Goal: Information Seeking & Learning: Check status

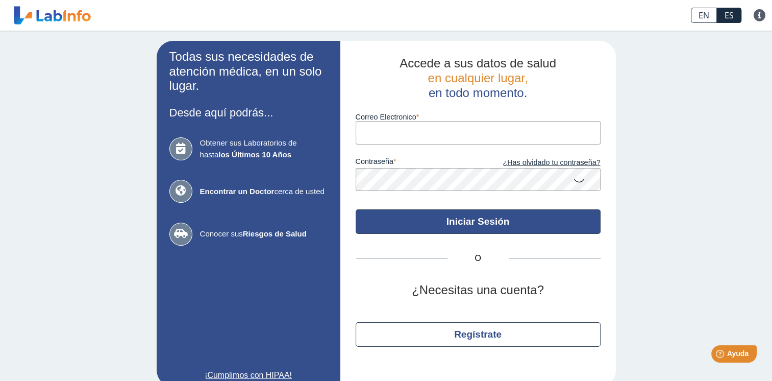
type input "[EMAIL_ADDRESS][DOMAIN_NAME]"
click at [493, 217] on button "Iniciar Sesión" at bounding box center [478, 221] width 245 height 25
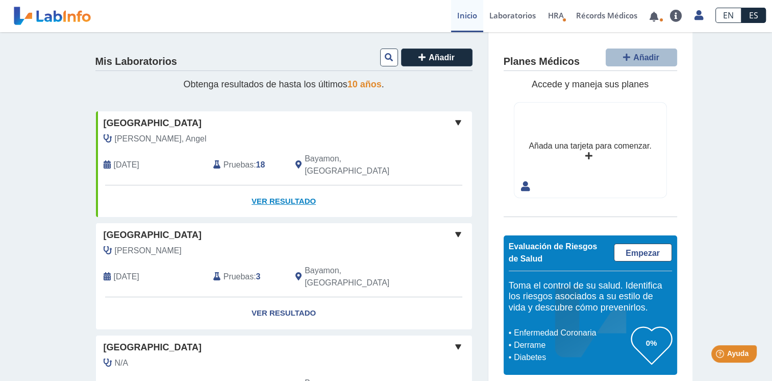
click at [260, 187] on link "Ver Resultado" at bounding box center [284, 201] width 376 height 32
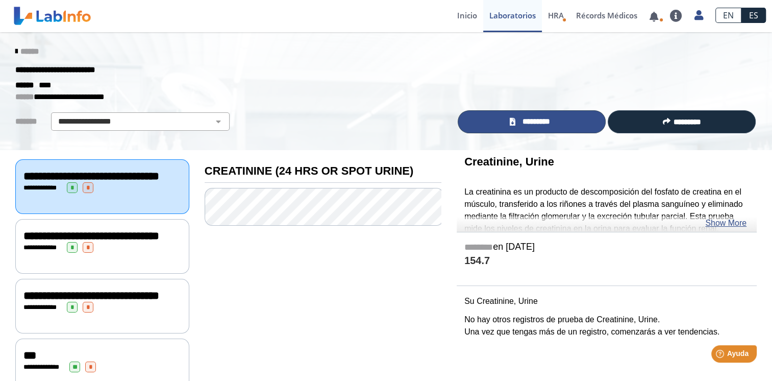
click at [521, 122] on span "*********" at bounding box center [536, 122] width 35 height 12
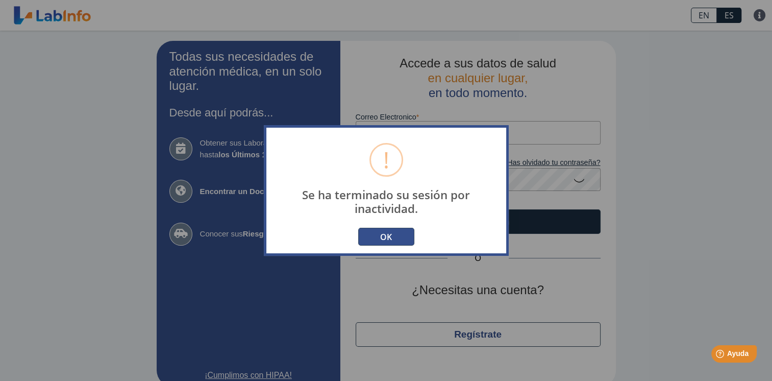
click at [399, 231] on button "OK" at bounding box center [386, 237] width 56 height 18
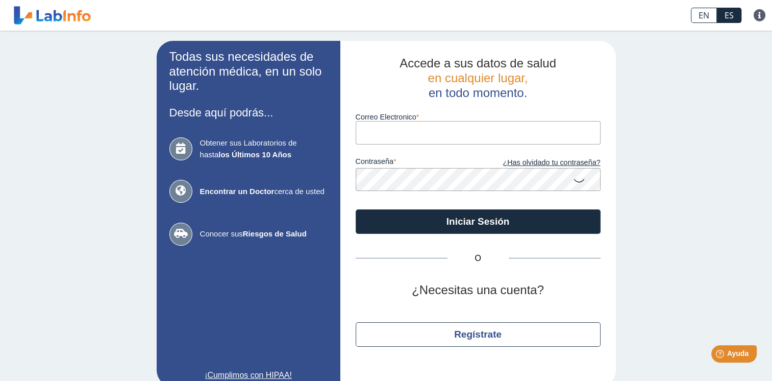
click at [454, 133] on input "Correo Electronico" at bounding box center [478, 132] width 245 height 23
drag, startPoint x: 644, startPoint y: 128, endPoint x: 658, endPoint y: 120, distance: 16.0
click at [644, 128] on div "Todas sus necesidades de atención médica, en un solo lugar. Desde aquí podrás..…" at bounding box center [386, 214] width 772 height 366
